Goal: Task Accomplishment & Management: Manage account settings

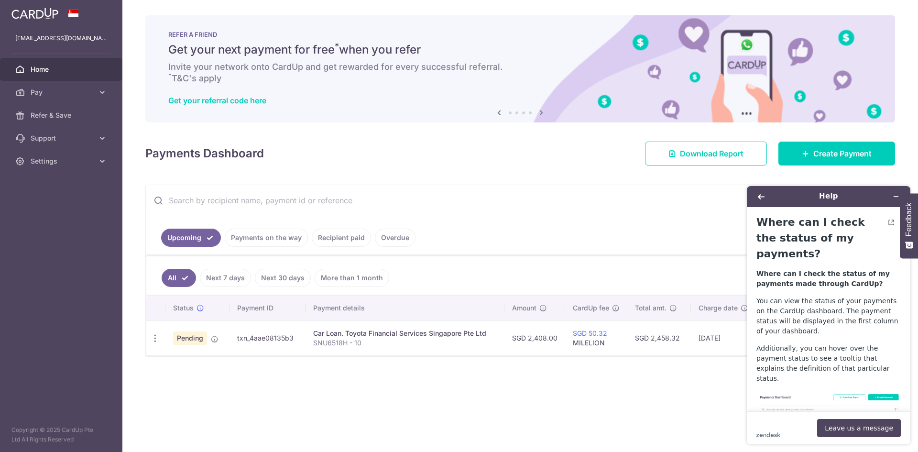
scroll to position [48, 0]
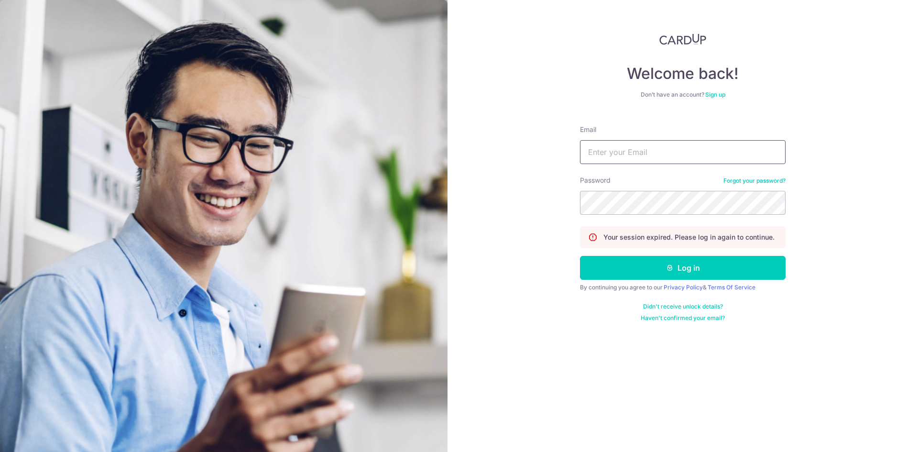
click at [613, 157] on input "Email" at bounding box center [683, 152] width 206 height 24
type input "[EMAIL_ADDRESS][DOMAIN_NAME]"
click at [580, 256] on button "Log in" at bounding box center [683, 268] width 206 height 24
